Goal: Navigation & Orientation: Find specific page/section

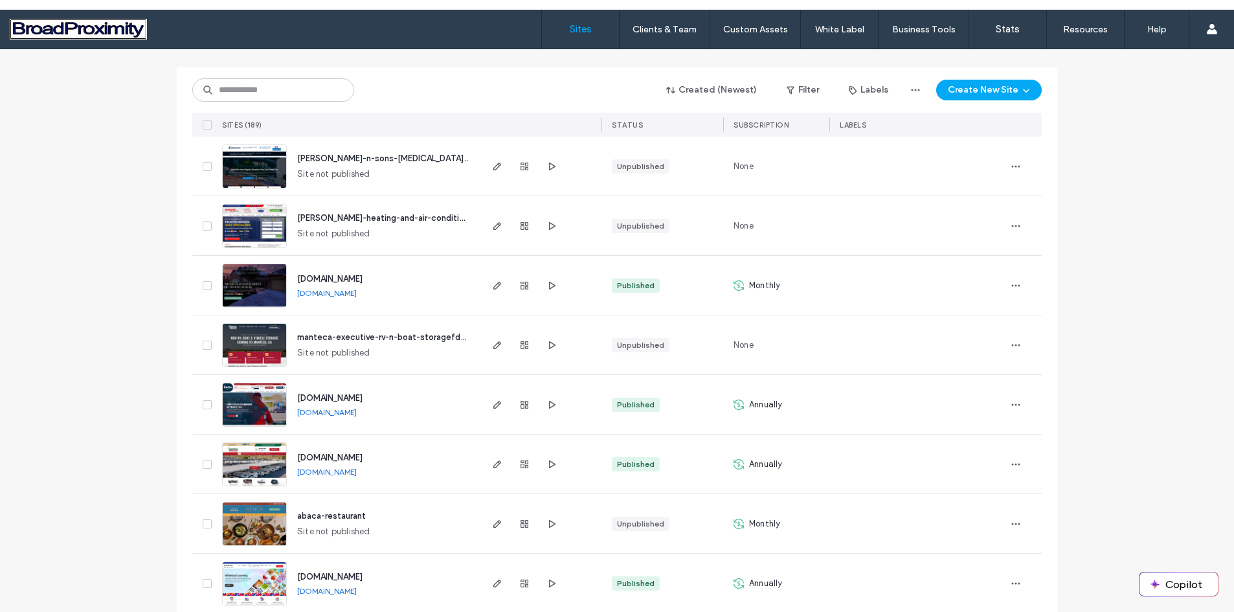
scroll to position [130, 0]
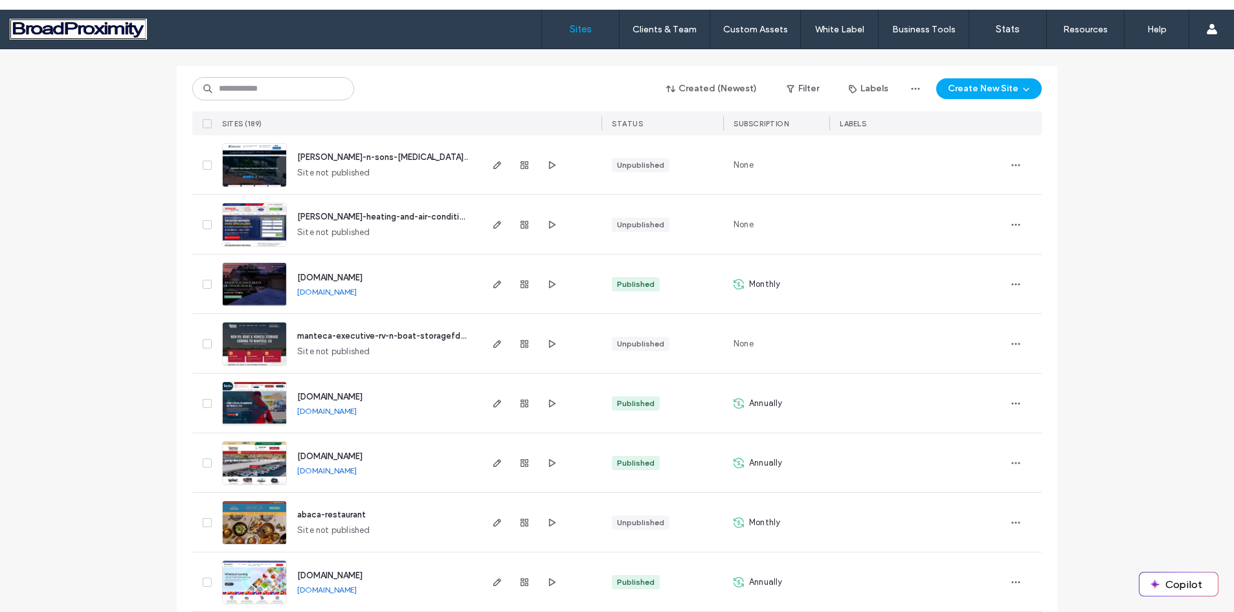
click at [259, 518] on img at bounding box center [254, 545] width 63 height 88
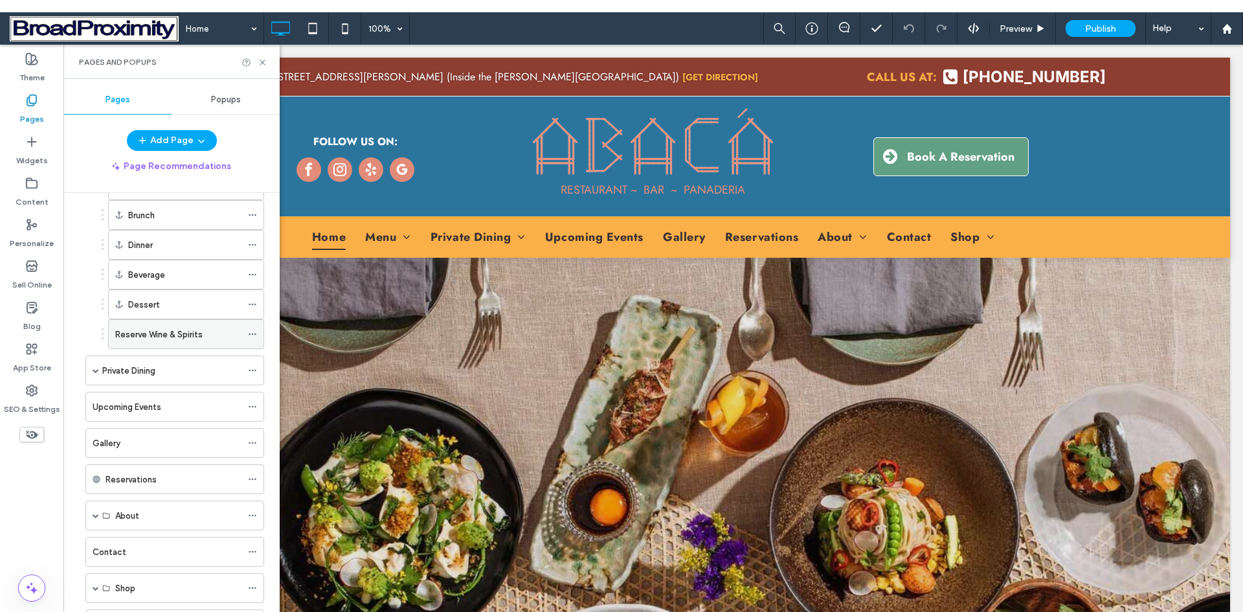
scroll to position [130, 0]
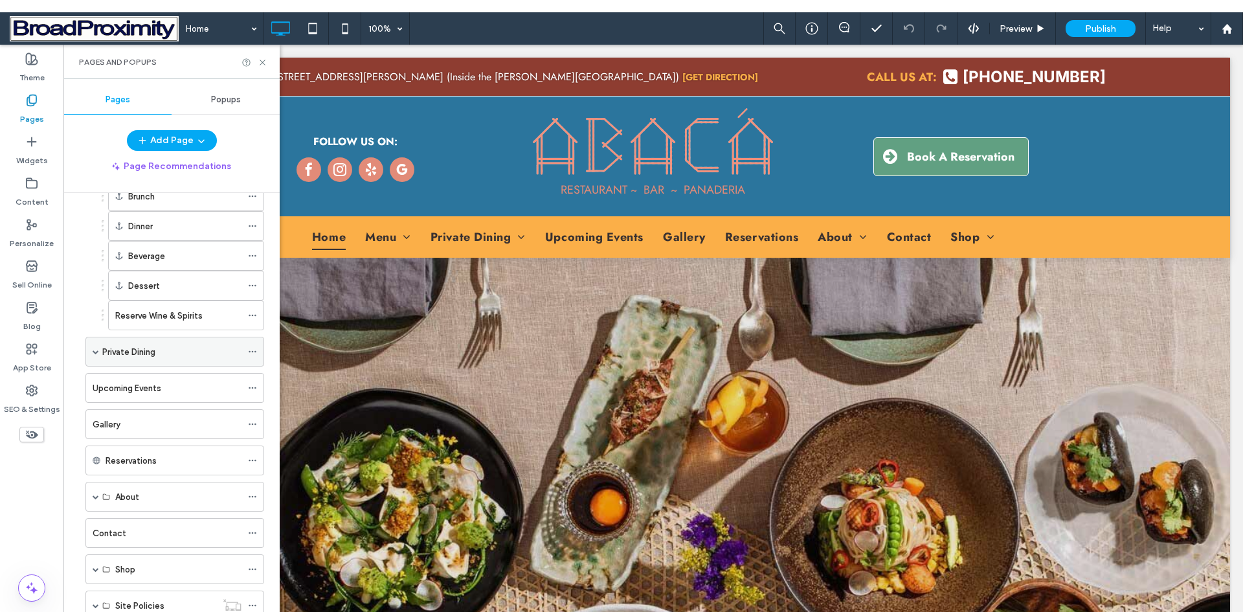
click at [95, 352] on span at bounding box center [96, 351] width 6 height 6
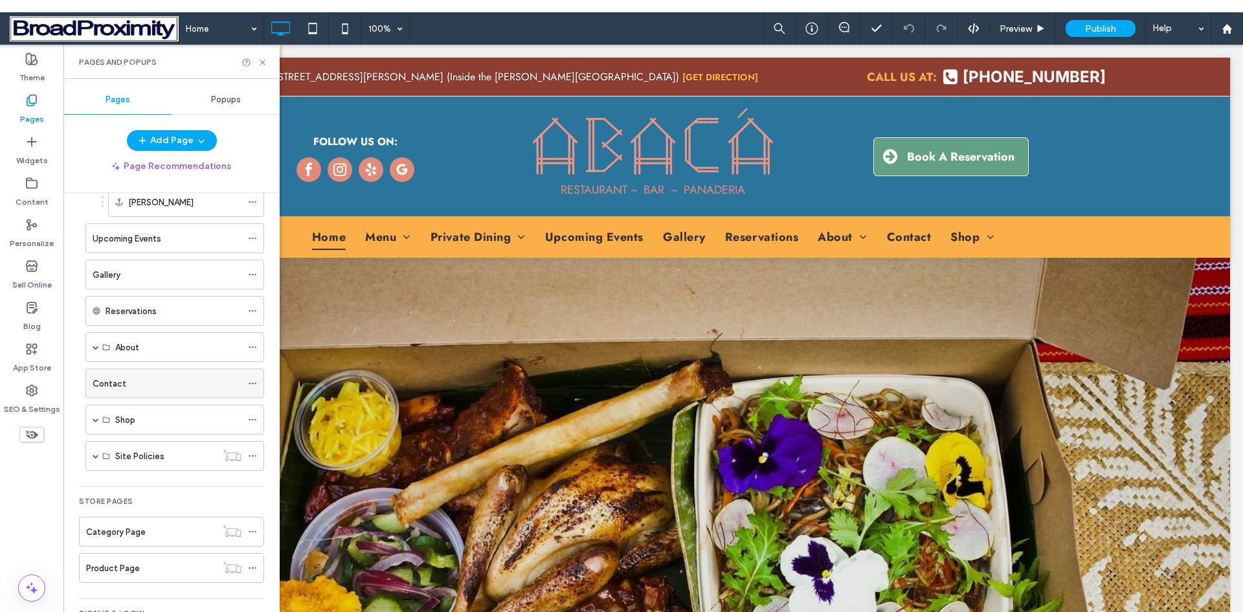
scroll to position [389, 0]
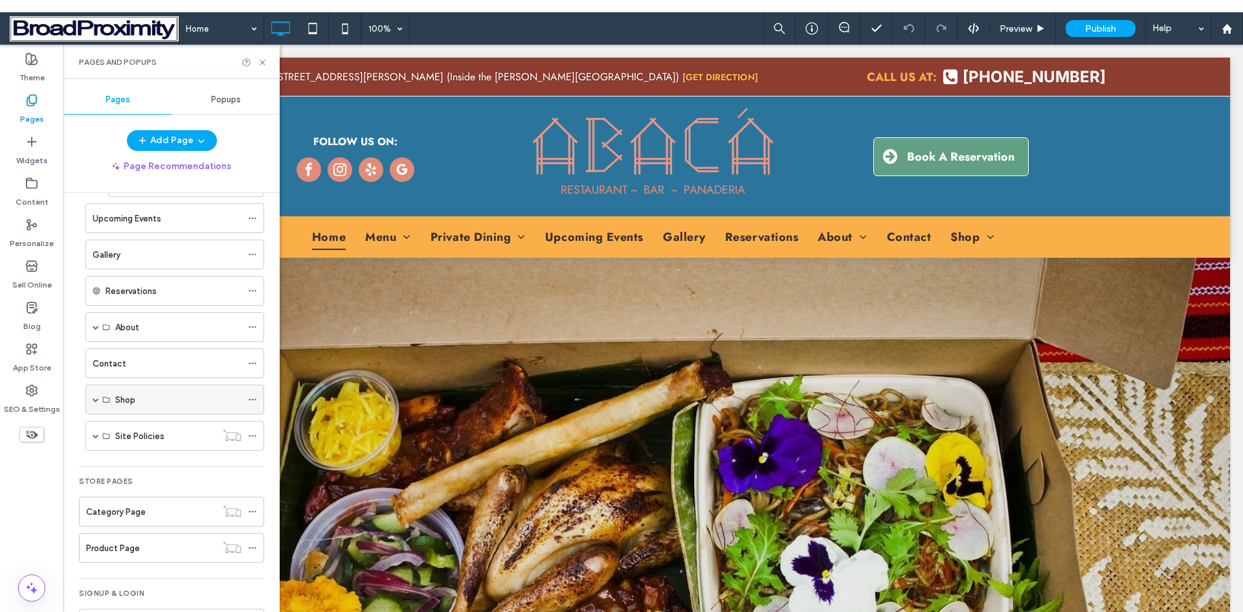
click at [95, 398] on span at bounding box center [96, 399] width 6 height 6
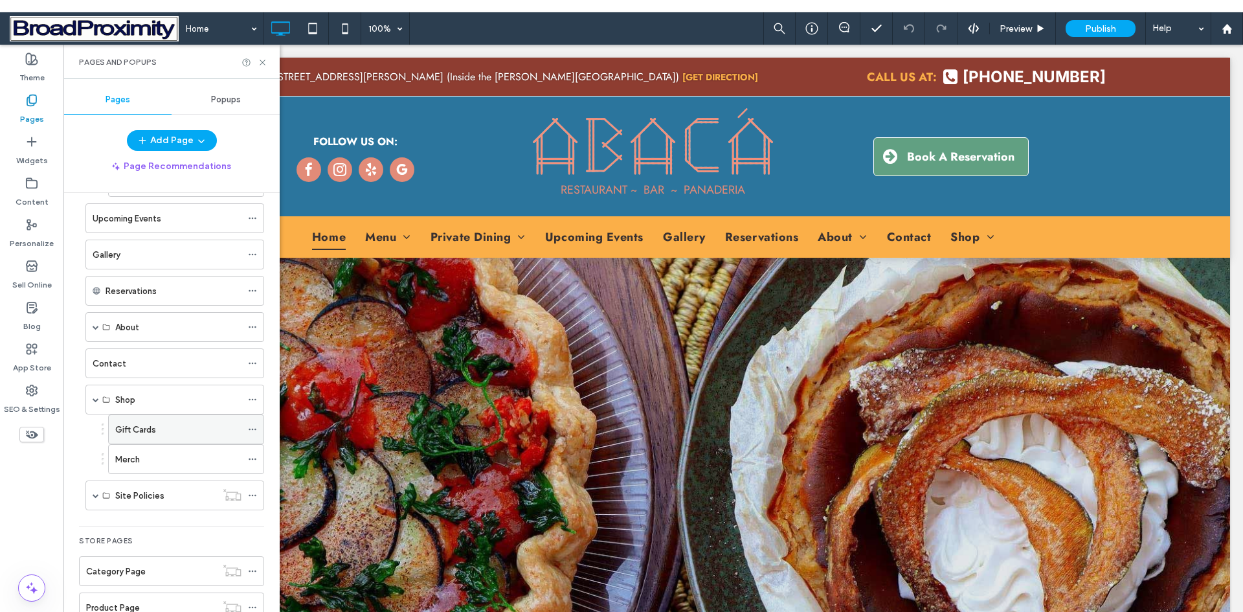
click at [128, 429] on label "Gift Cards" at bounding box center [135, 429] width 41 height 23
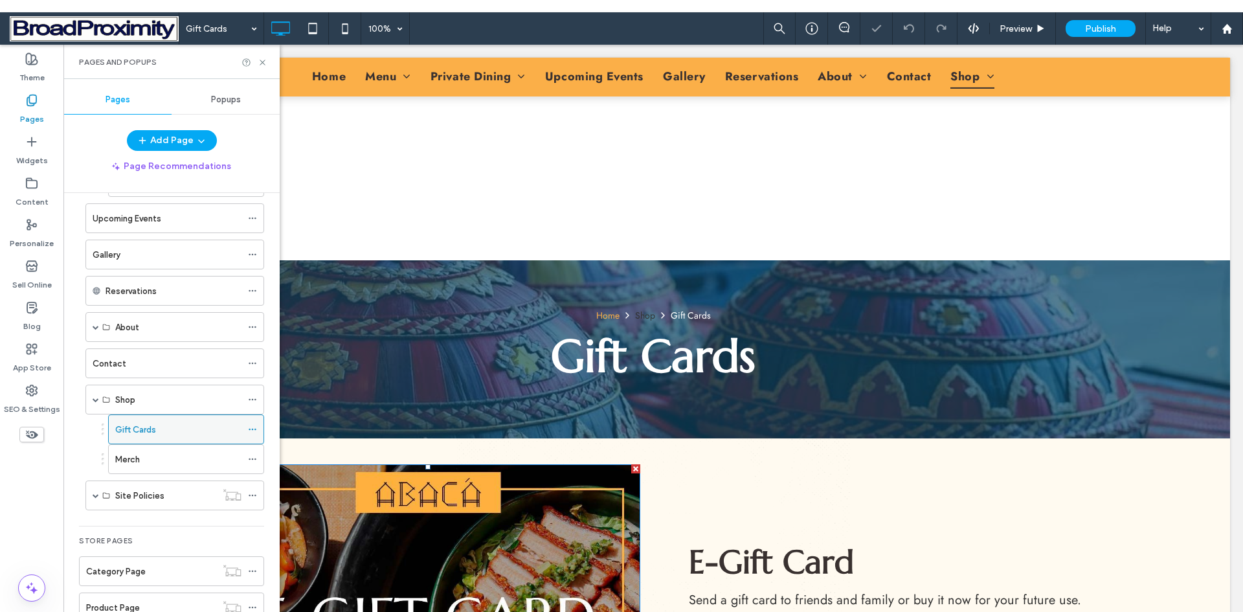
scroll to position [400, 0]
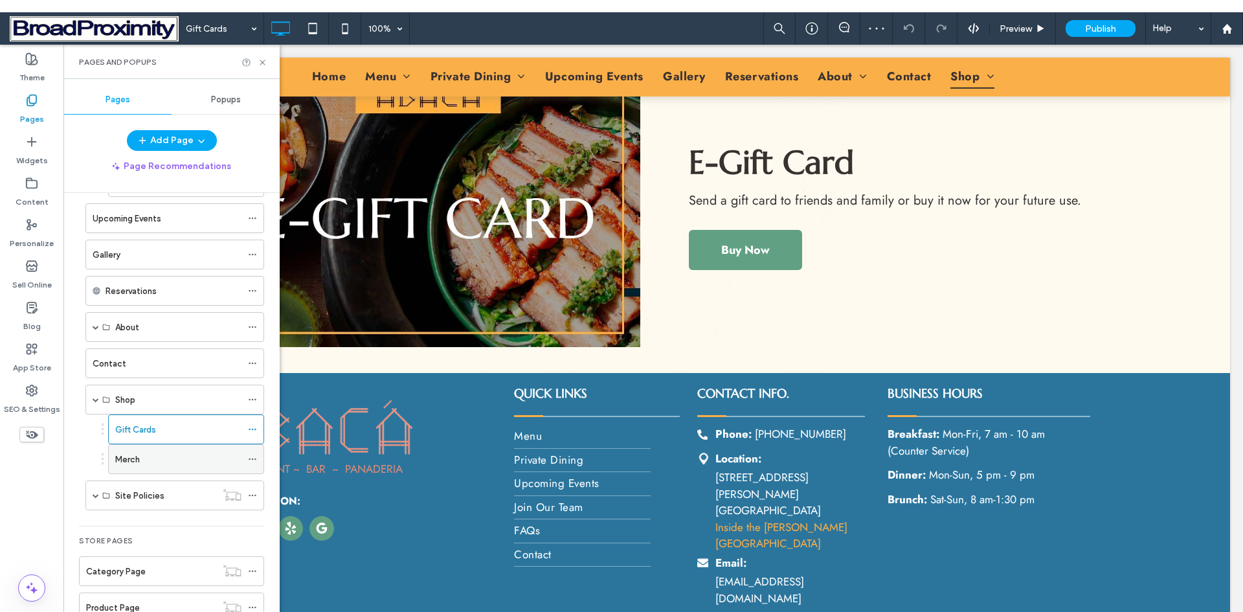
click at [136, 459] on label "Merch" at bounding box center [127, 459] width 25 height 23
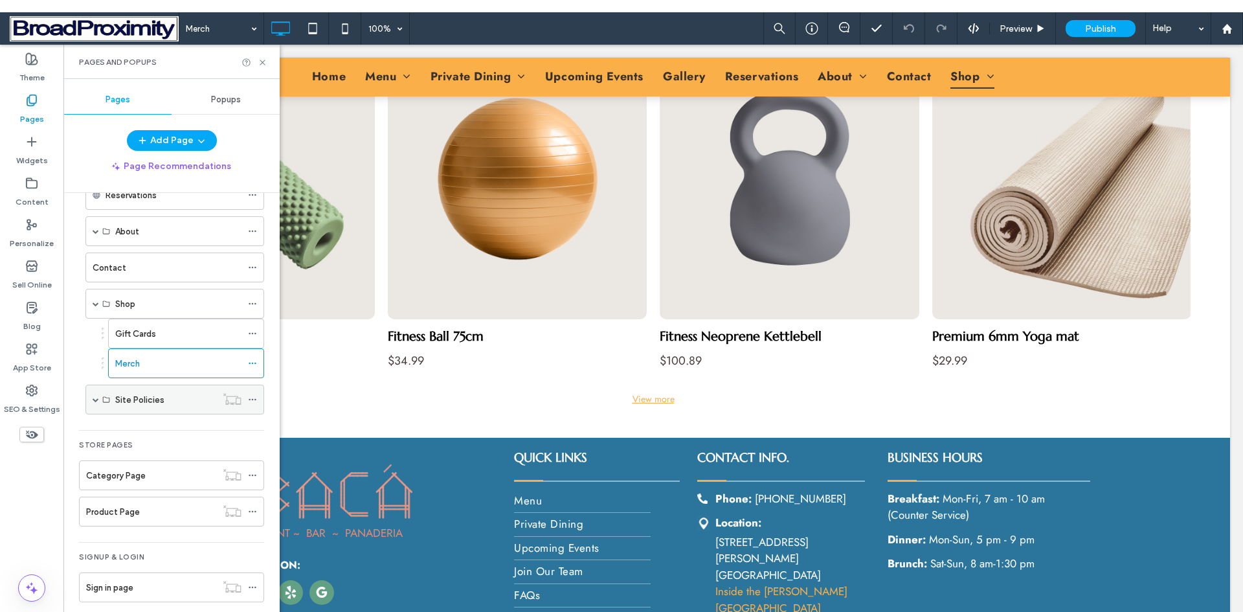
scroll to position [486, 0]
click at [113, 583] on label "Sign in page" at bounding box center [109, 586] width 47 height 23
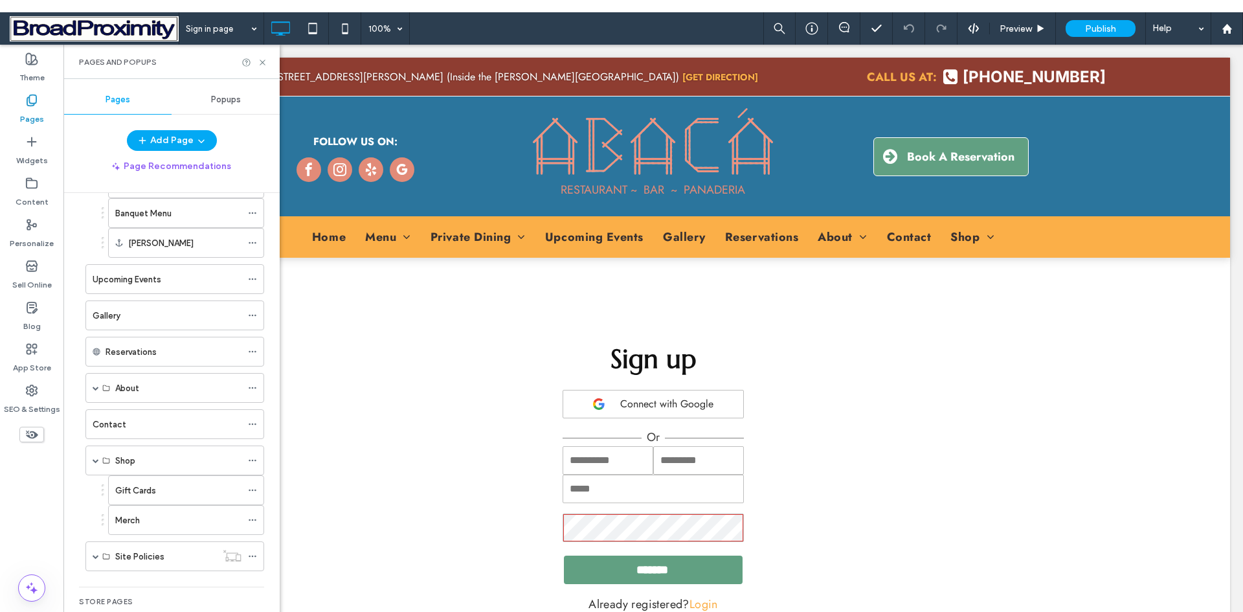
scroll to position [291, 0]
